Goal: Task Accomplishment & Management: Manage account settings

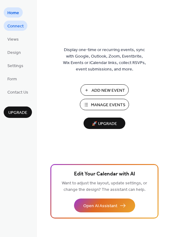
click at [20, 24] on span "Connect" at bounding box center [15, 26] width 16 height 6
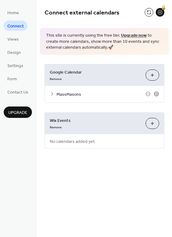
click at [50, 95] on icon at bounding box center [52, 93] width 5 height 5
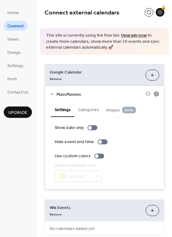
click at [156, 94] on icon at bounding box center [157, 94] width 6 height 6
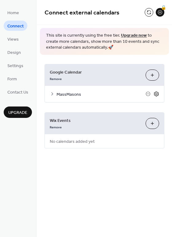
click at [156, 94] on icon at bounding box center [157, 94] width 6 height 6
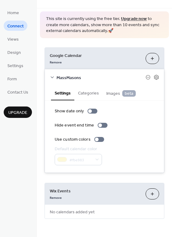
scroll to position [16, 0]
click at [149, 58] on button "Choose Calendars" at bounding box center [153, 58] width 14 height 11
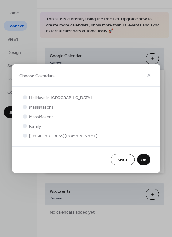
click at [25, 116] on div at bounding box center [25, 116] width 4 height 4
click at [121, 161] on span "Cancel" at bounding box center [123, 160] width 16 height 6
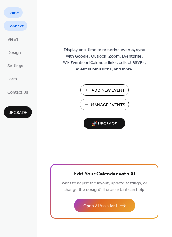
click at [20, 28] on span "Connect" at bounding box center [15, 26] width 16 height 6
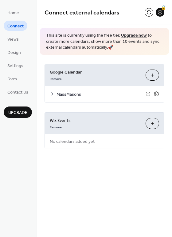
click at [53, 93] on icon at bounding box center [52, 93] width 2 height 3
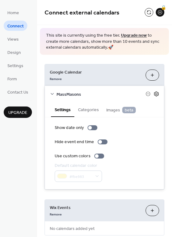
click at [154, 94] on icon at bounding box center [157, 94] width 6 height 6
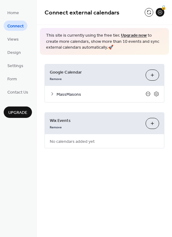
click at [146, 93] on icon at bounding box center [148, 93] width 5 height 5
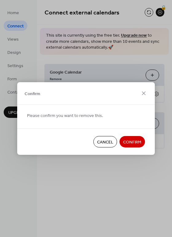
click at [135, 141] on span "Confirm" at bounding box center [132, 142] width 18 height 6
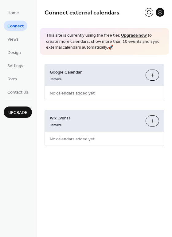
click at [153, 74] on button "Choose Calendars" at bounding box center [153, 74] width 14 height 11
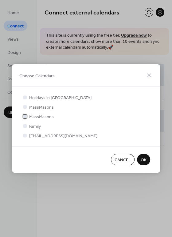
click at [24, 116] on div at bounding box center [25, 116] width 4 height 4
click at [146, 157] on span "OK" at bounding box center [144, 160] width 6 height 6
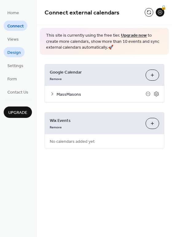
click at [16, 53] on span "Design" at bounding box center [14, 52] width 14 height 6
